Goal: Information Seeking & Learning: Learn about a topic

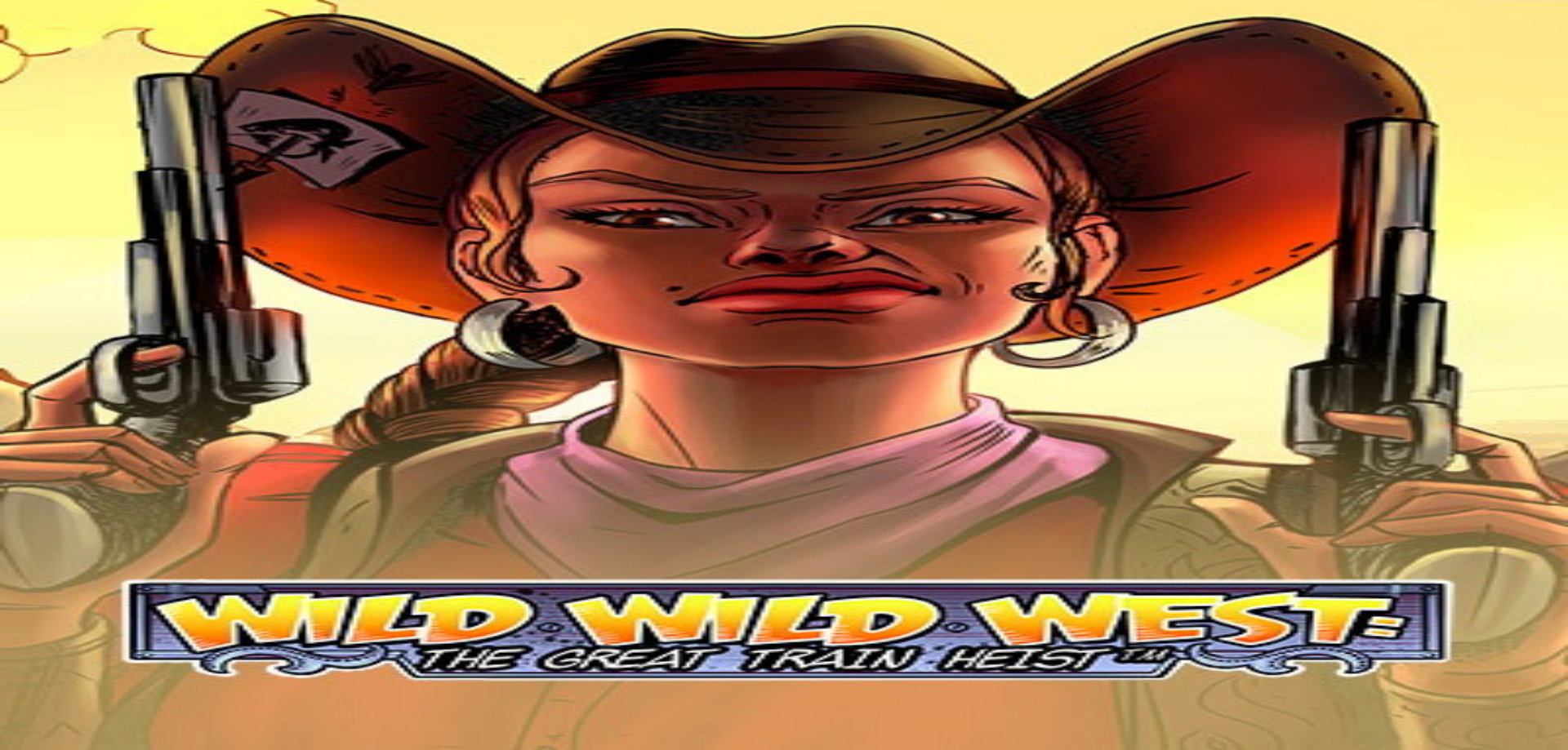
click at [114, 65] on span "Kirjaudu" at bounding box center [113, 59] width 40 height 12
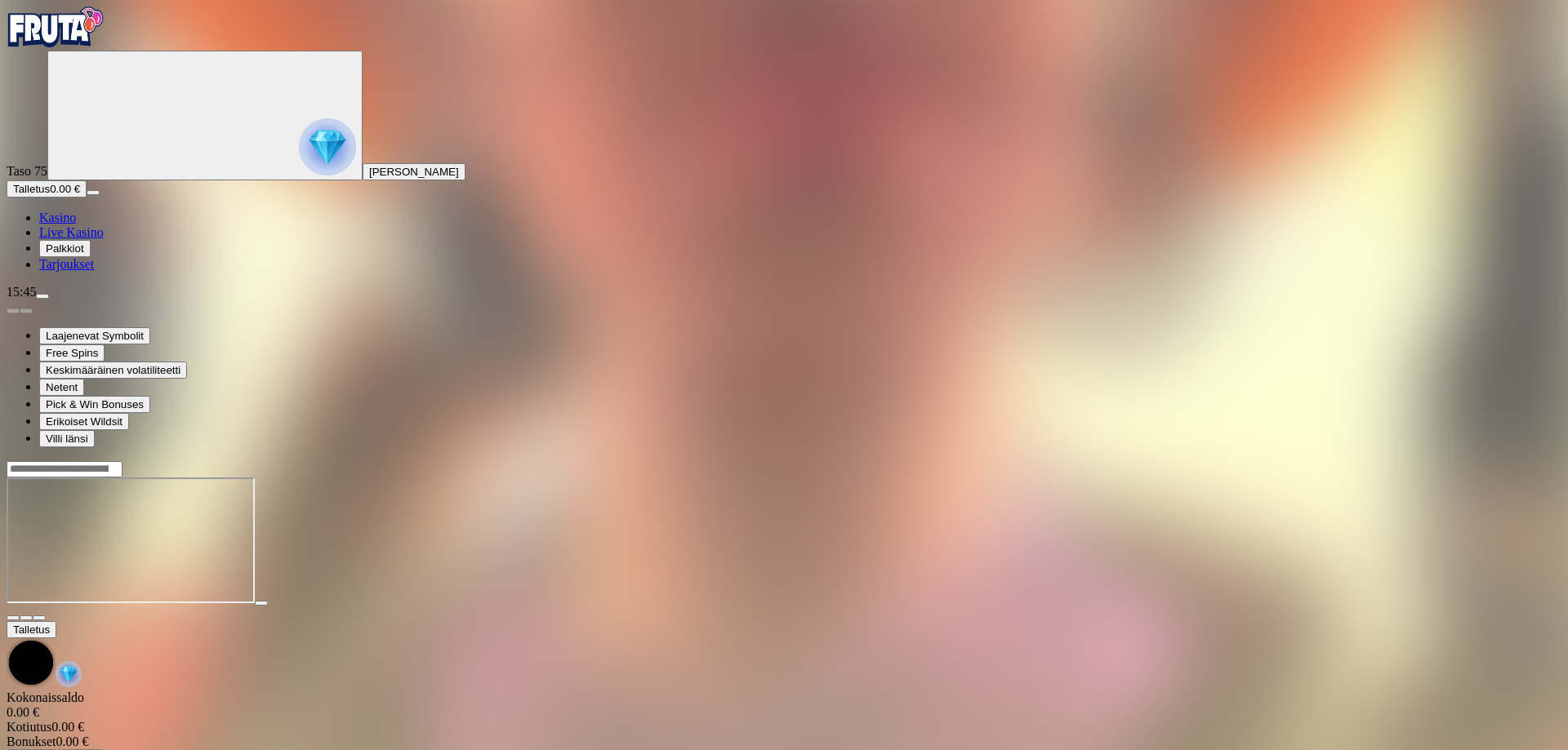
click at [104, 47] on img "Primary" at bounding box center [55, 27] width 98 height 41
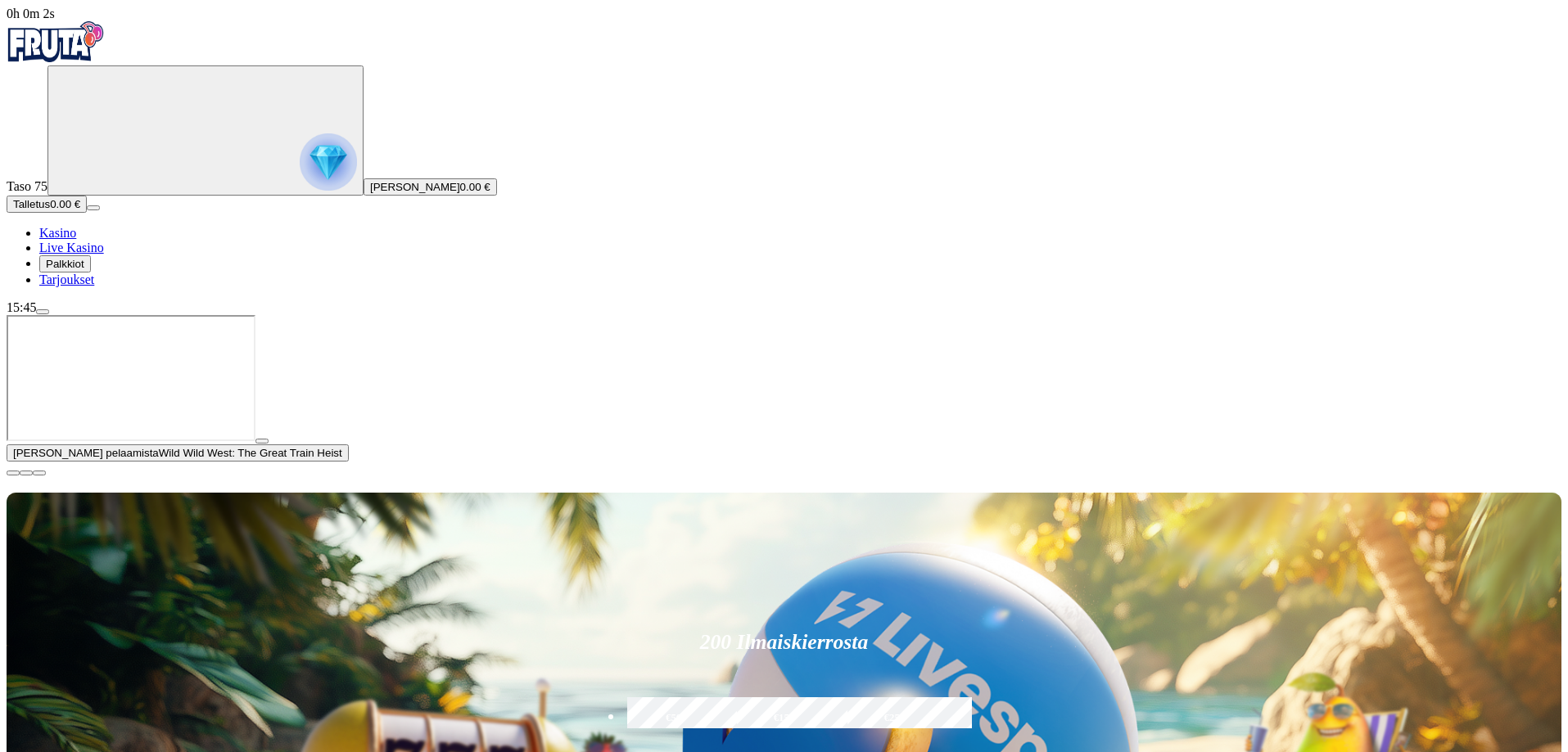
click at [300, 178] on img "Primary" at bounding box center [328, 161] width 57 height 57
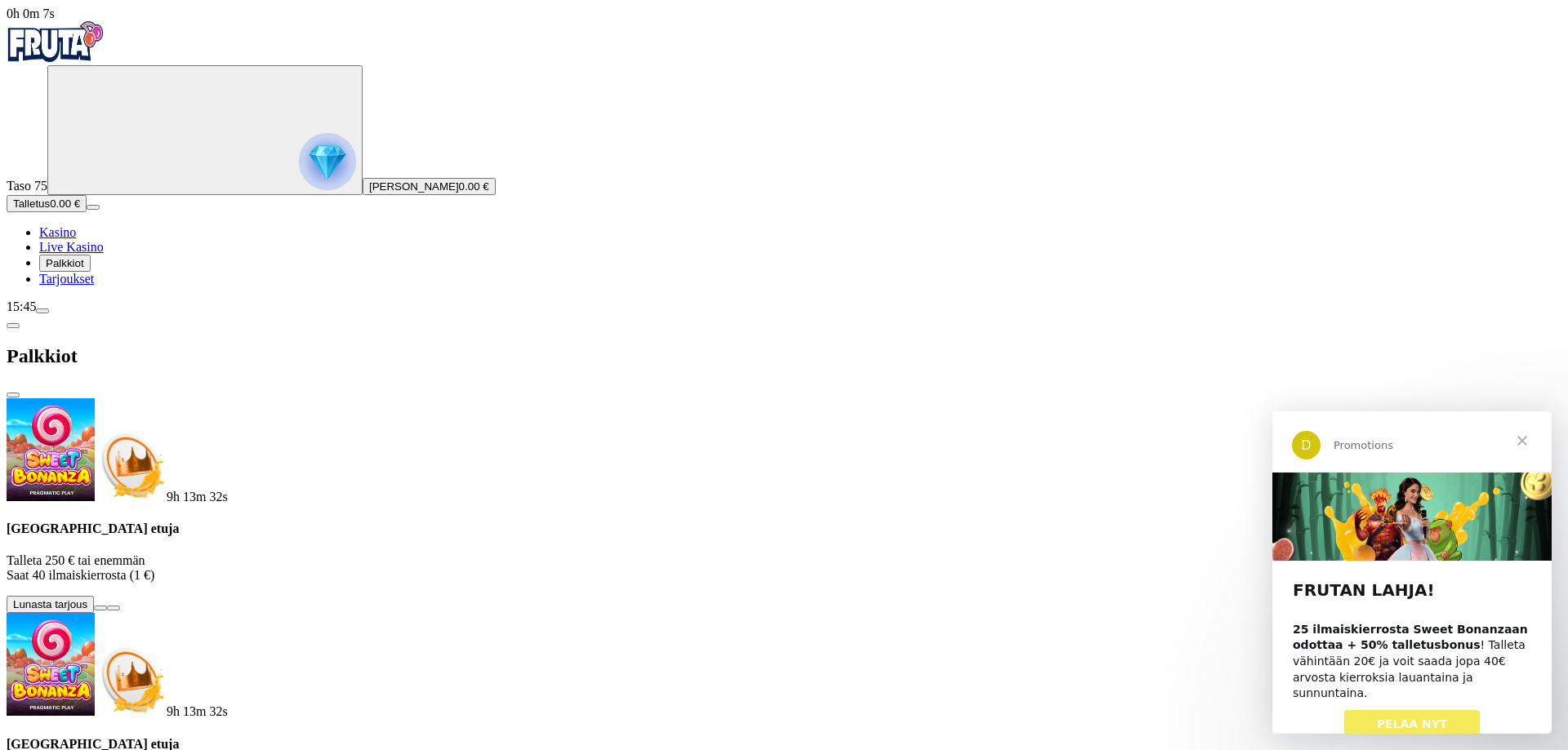
click at [1418, 717] on span "PELAA NYT" at bounding box center [1412, 724] width 71 height 13
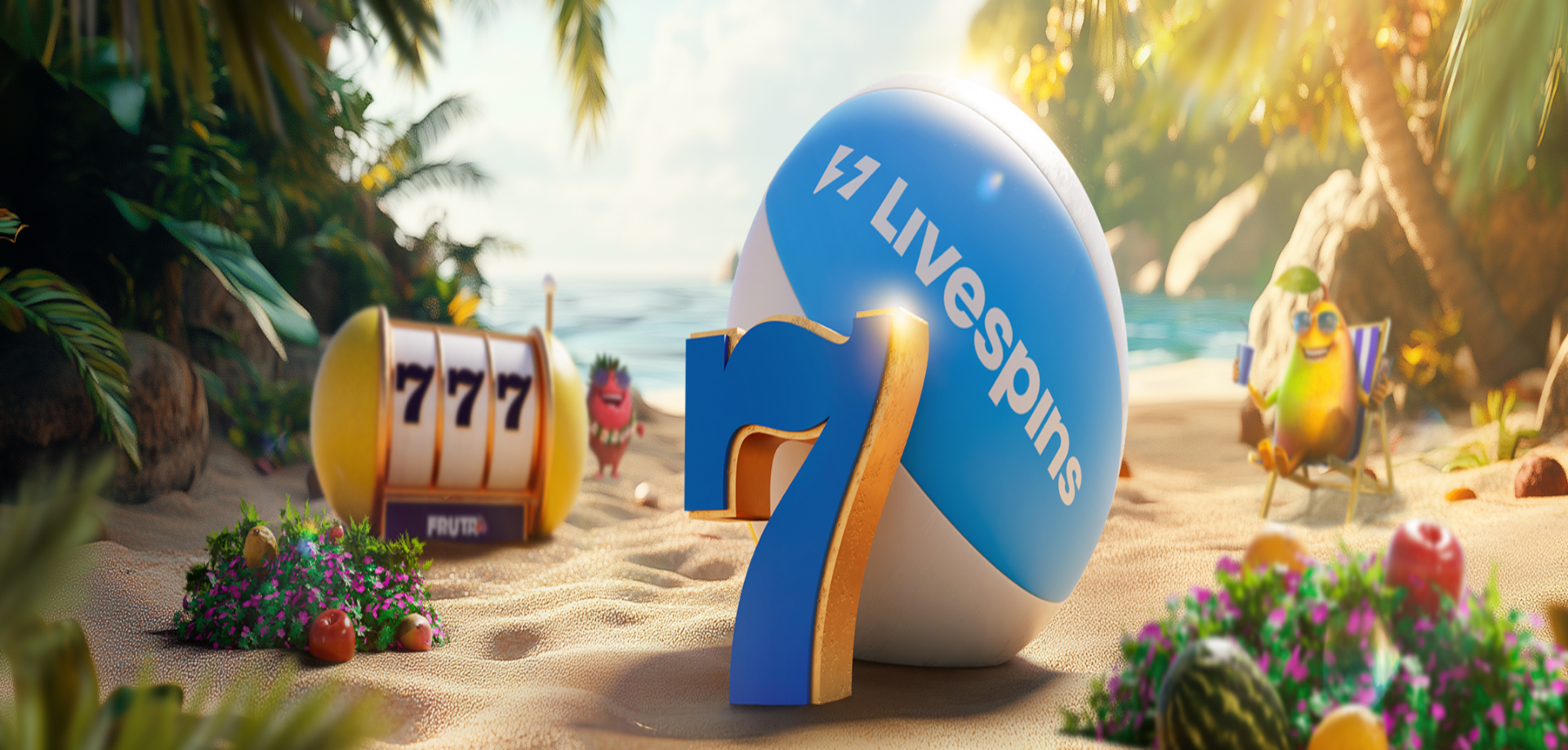
click at [84, 270] on span "Palkkiot" at bounding box center [64, 262] width 38 height 12
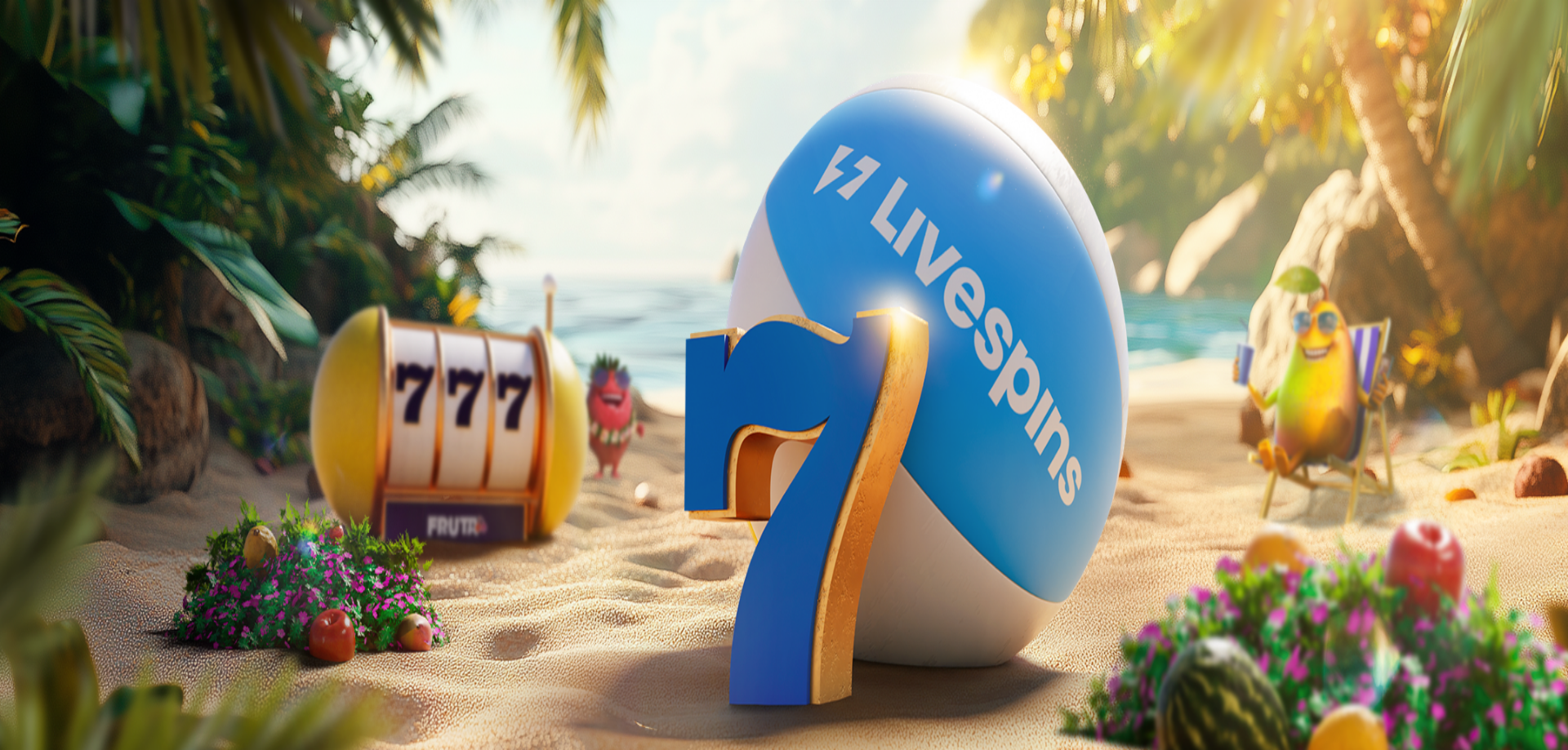
click at [103, 254] on span "Live Kasino" at bounding box center [71, 247] width 64 height 14
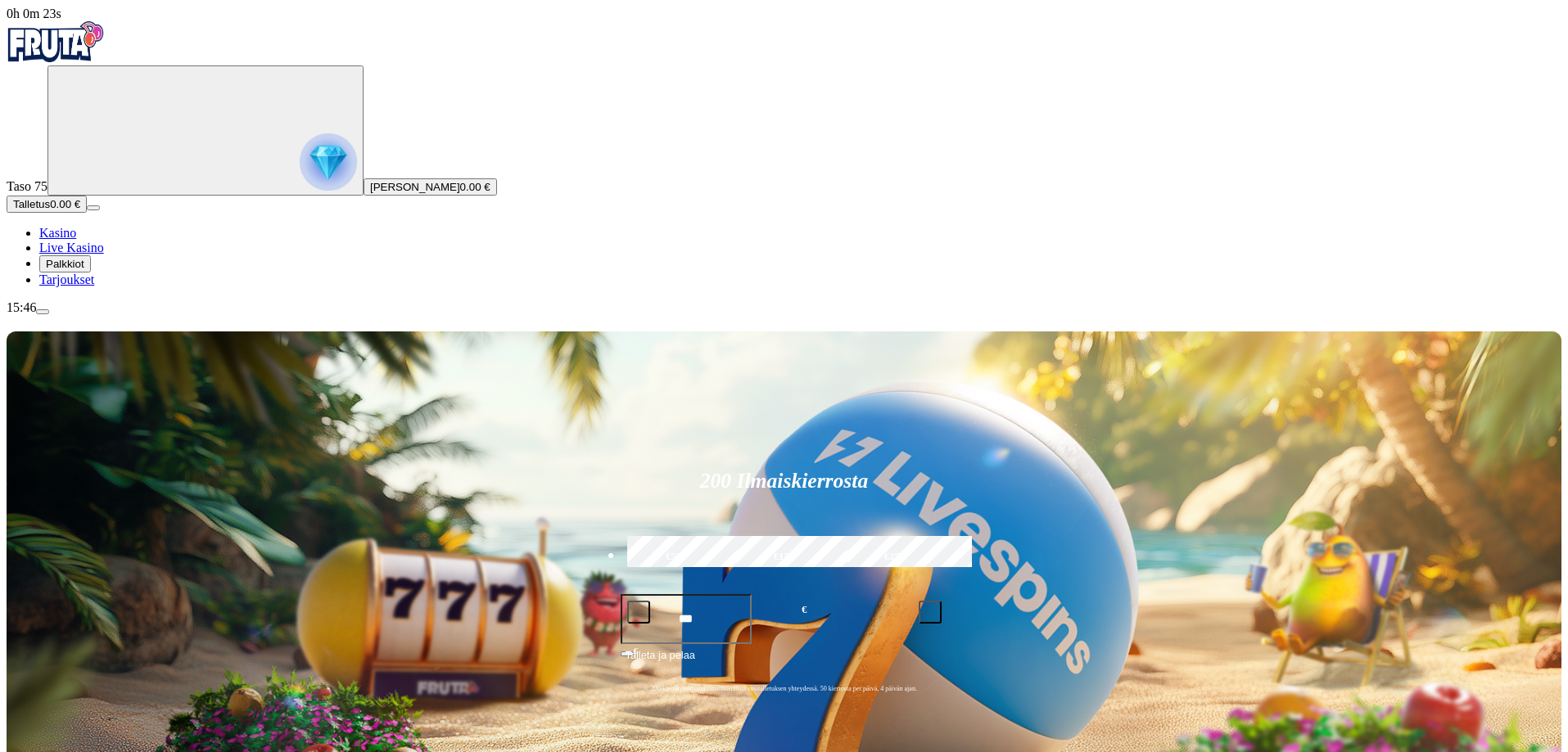
click at [77, 240] on span "Kasino" at bounding box center [57, 232] width 36 height 14
click at [43, 312] on span "menu icon" at bounding box center [43, 312] width 0 height 0
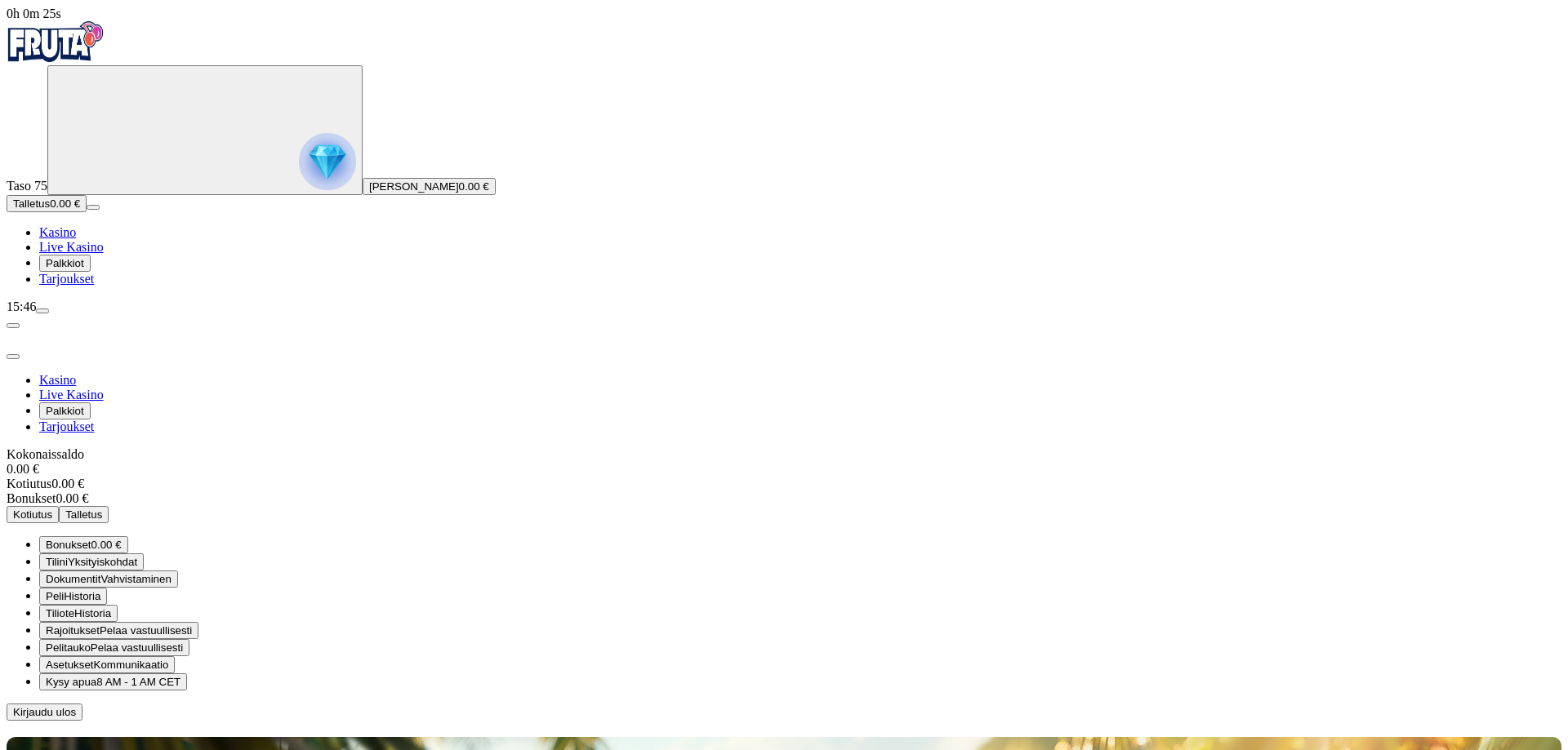
click at [43, 311] on span "menu icon" at bounding box center [43, 311] width 0 height 0
click at [122, 539] on span "0.00 €" at bounding box center [106, 544] width 30 height 12
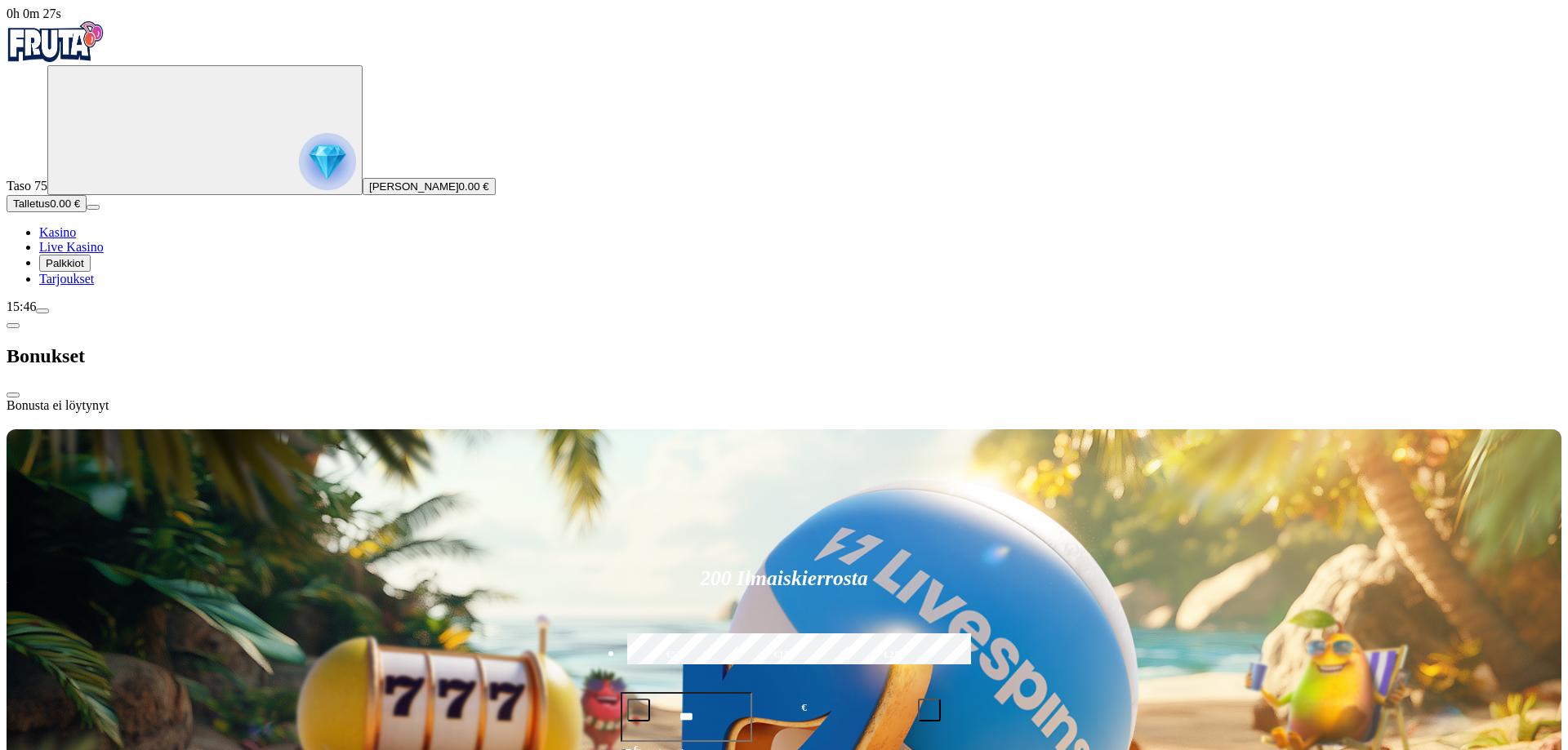
click at [13, 326] on span "chevron-left icon" at bounding box center [13, 326] width 0 height 0
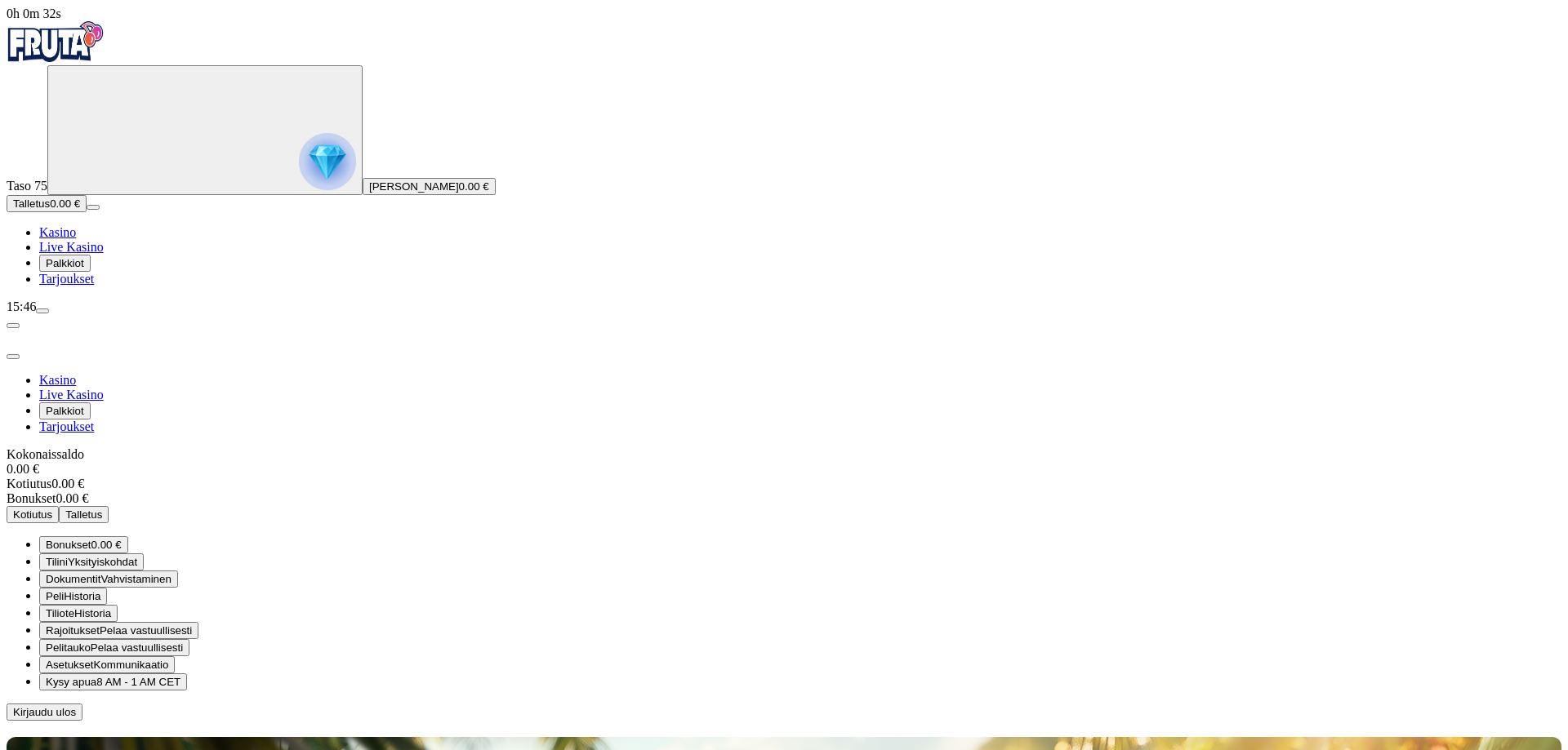
click at [76, 270] on span "Palkkiot" at bounding box center [64, 262] width 38 height 12
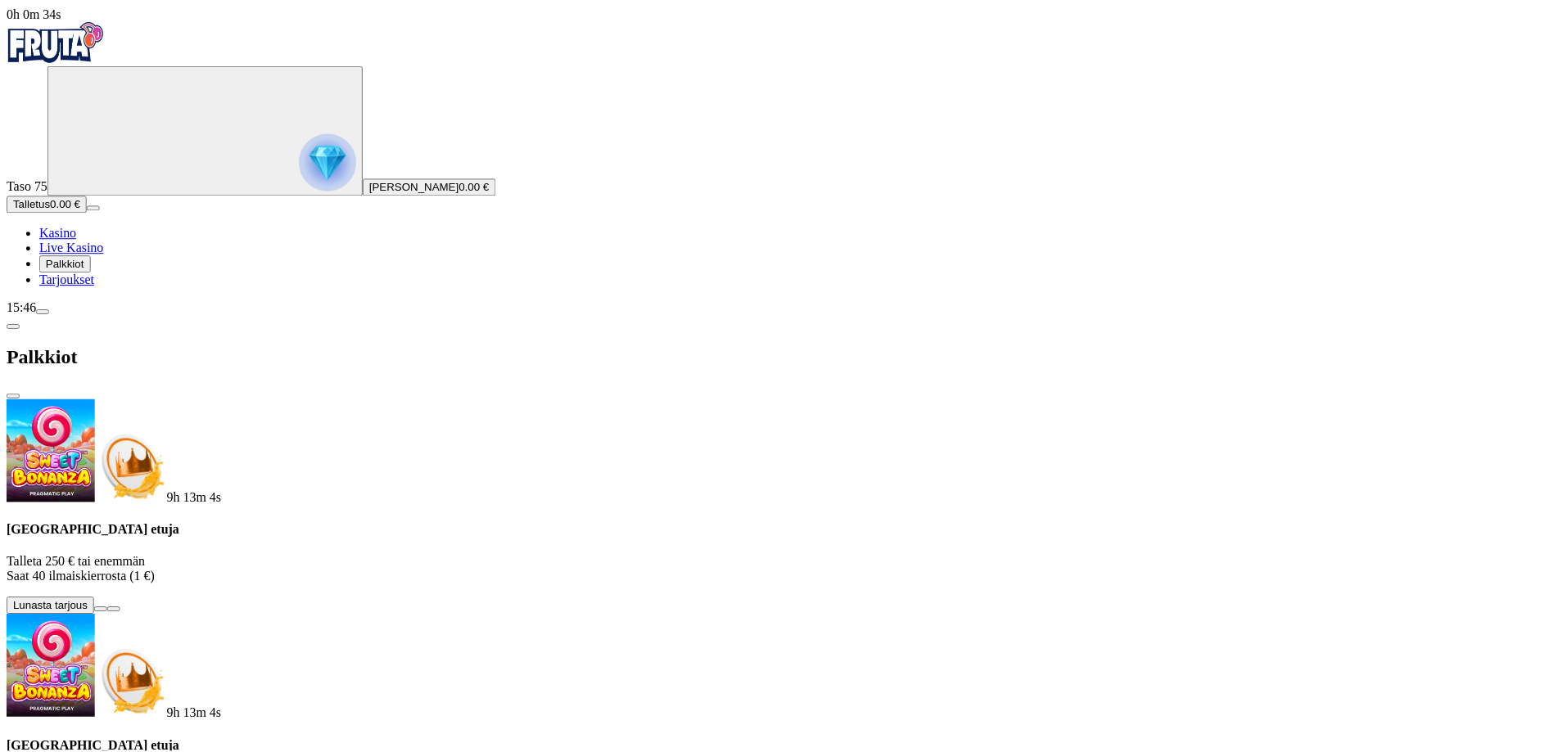
scroll to position [237, 0]
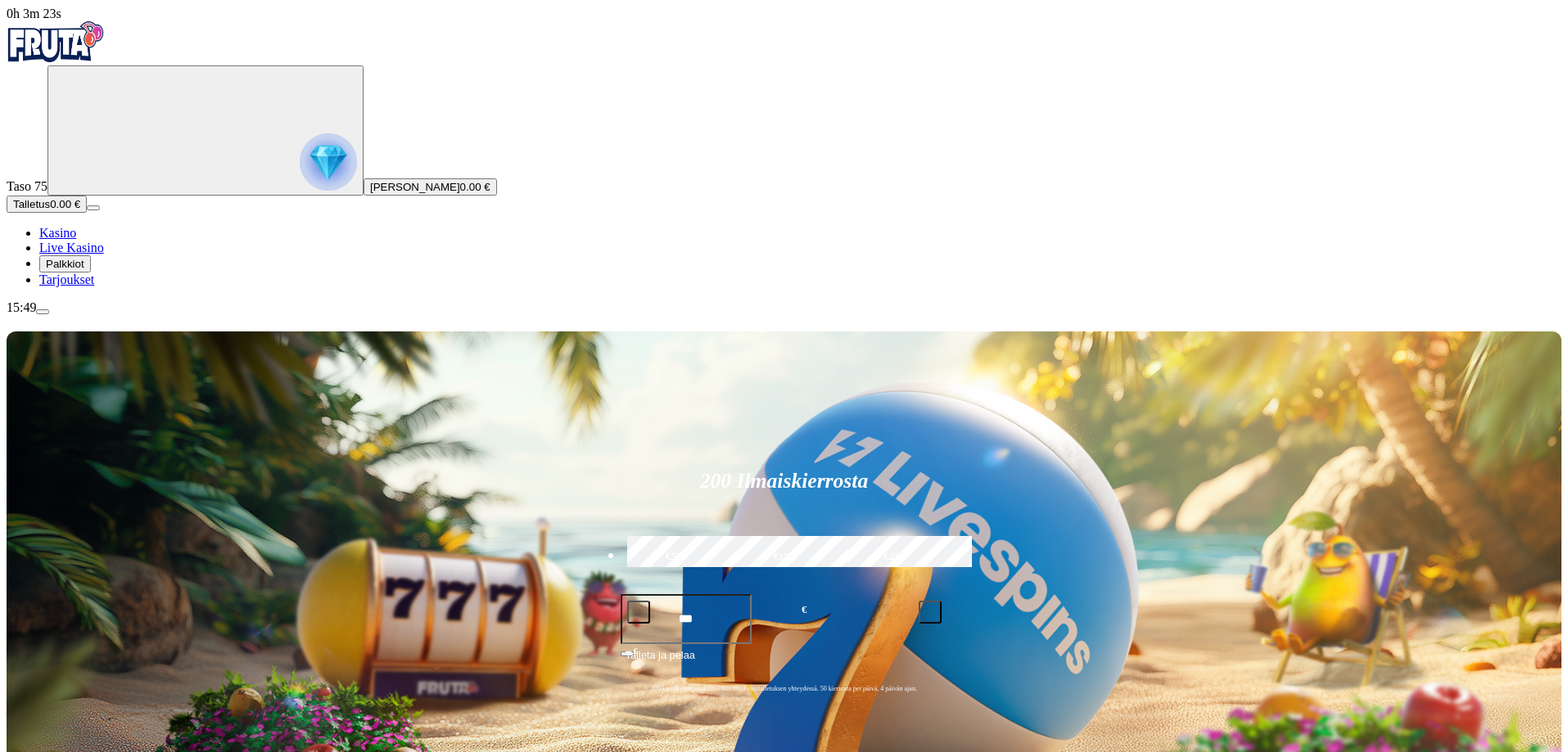
drag, startPoint x: 99, startPoint y: 474, endPoint x: 100, endPoint y: 464, distance: 10.0
click at [94, 286] on link "Tarjoukset" at bounding box center [66, 279] width 55 height 14
click at [94, 286] on span "Tarjoukset" at bounding box center [66, 279] width 55 height 14
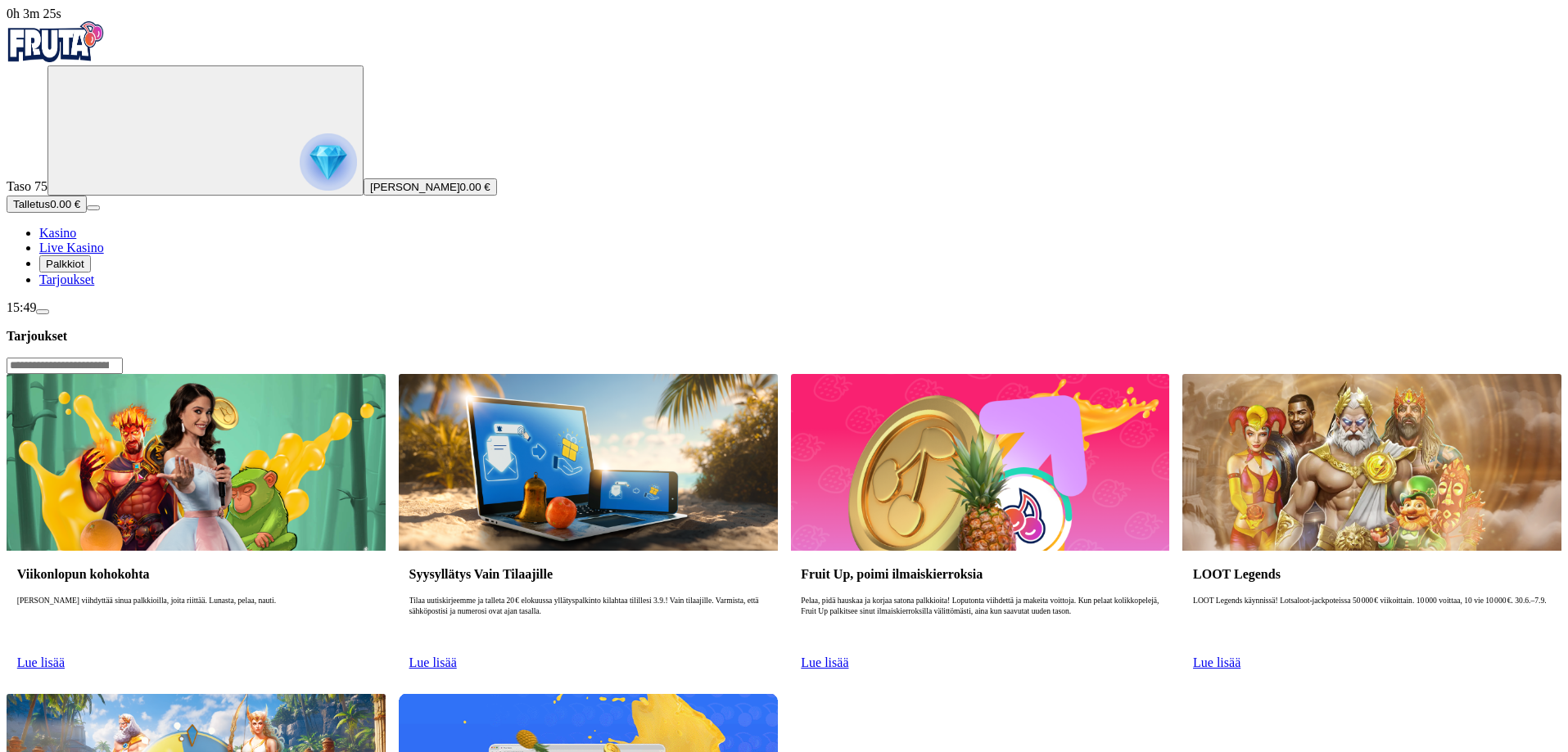
click at [64, 656] on link "Lue lisää" at bounding box center [40, 662] width 48 height 14
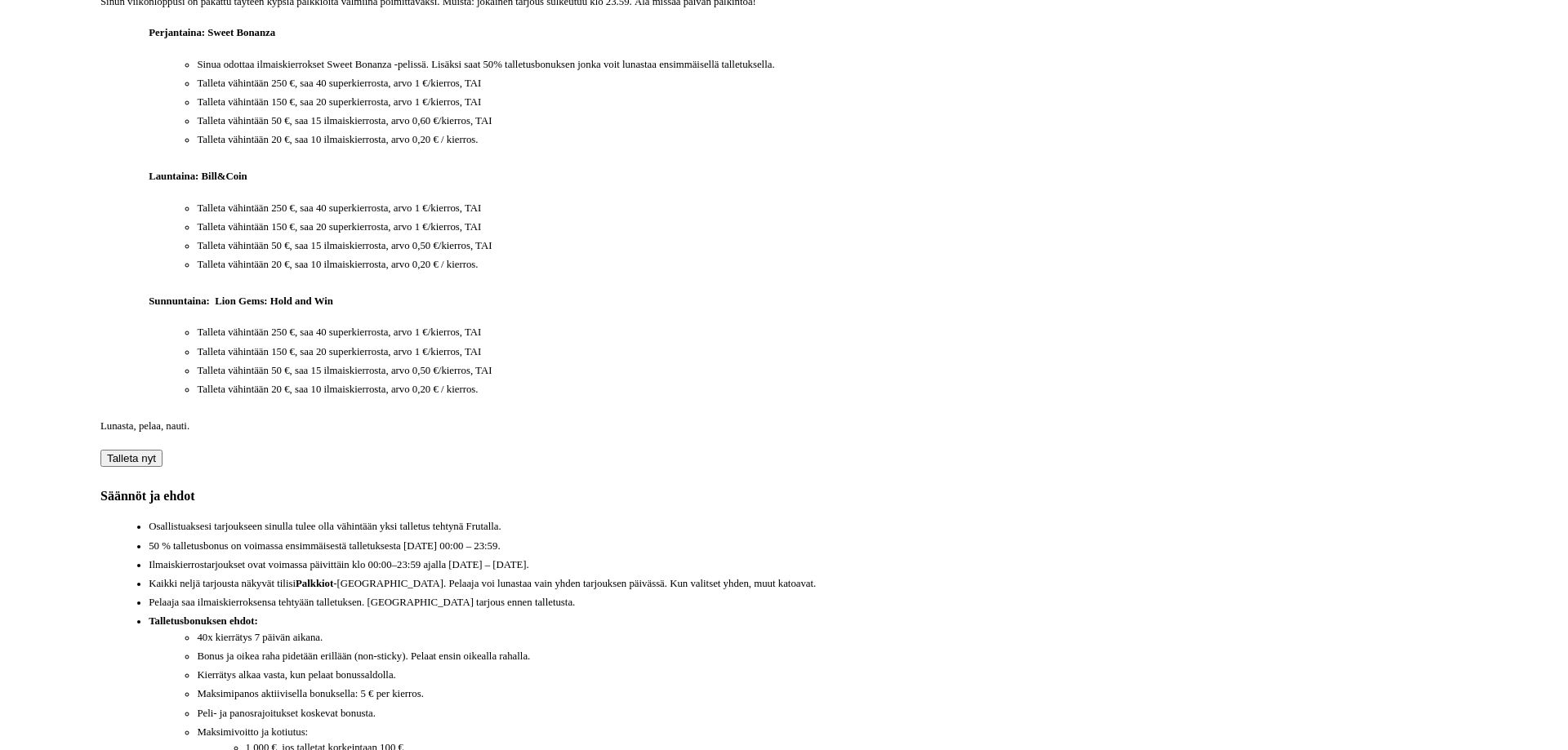
scroll to position [1335, 0]
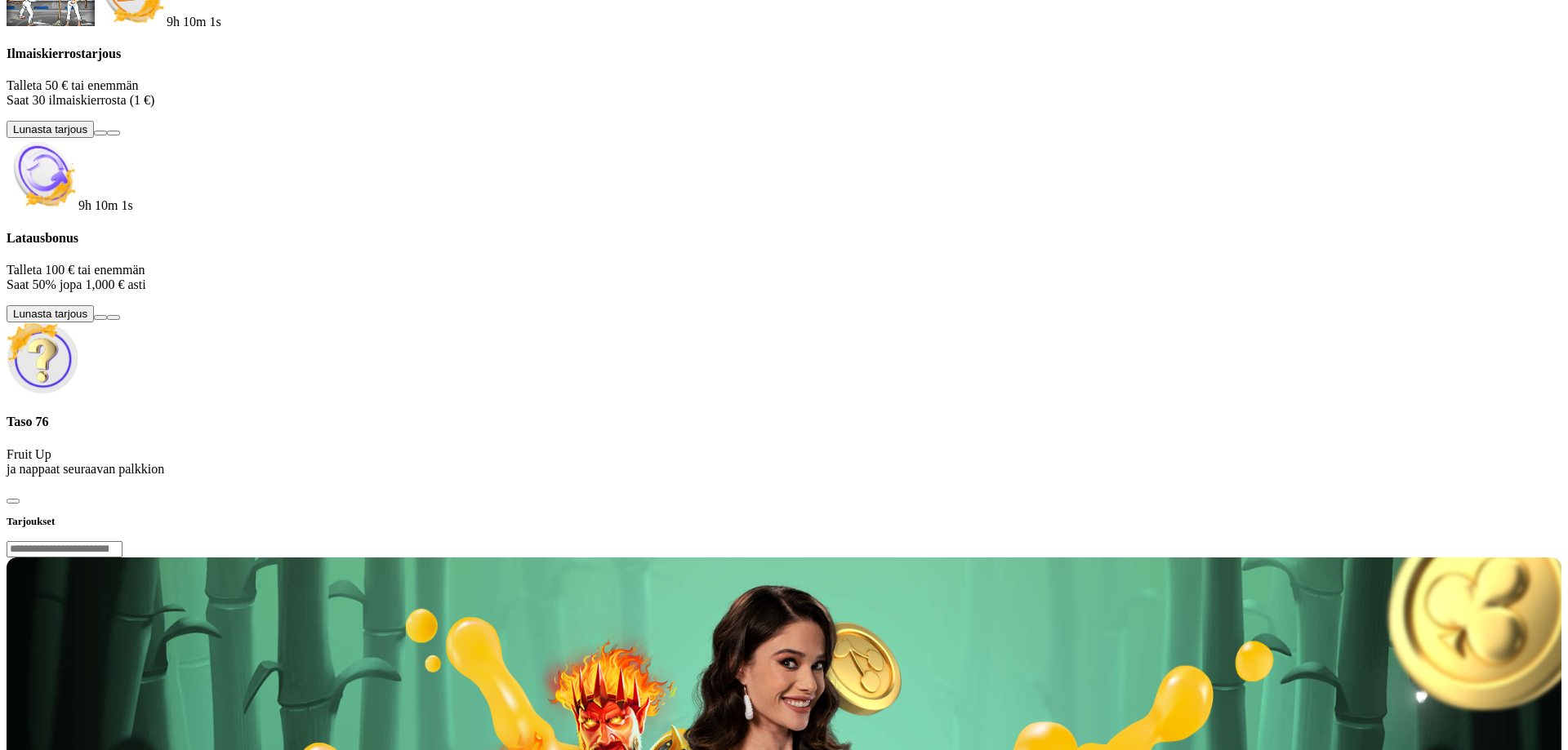
scroll to position [236, 0]
